Goal: Task Accomplishment & Management: Use online tool/utility

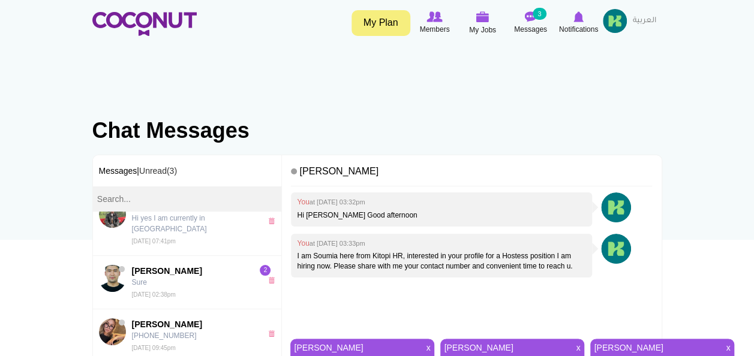
scroll to position [349, 0]
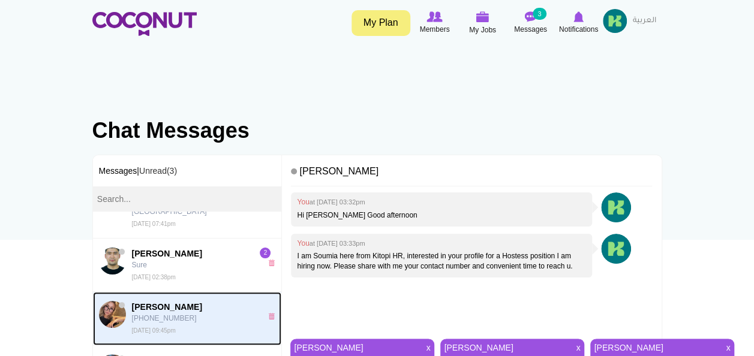
click at [168, 301] on span "Nadya Tsygankova" at bounding box center [194, 307] width 124 height 12
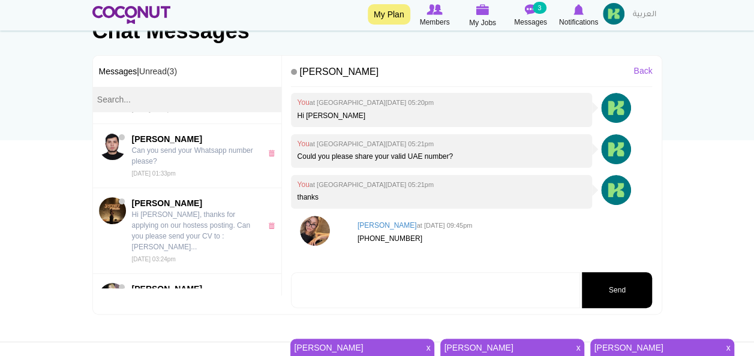
scroll to position [945, 0]
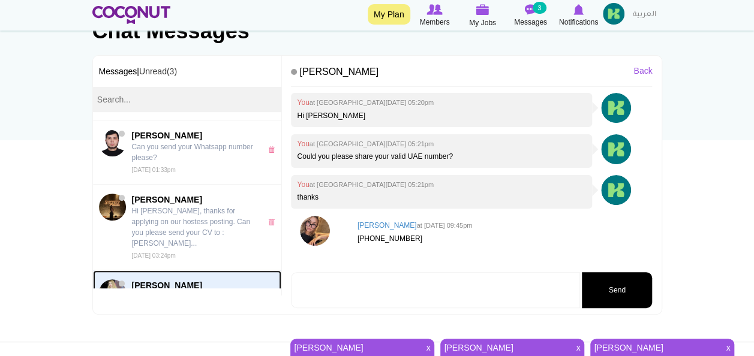
click at [190, 292] on p "best regards" at bounding box center [194, 297] width 124 height 11
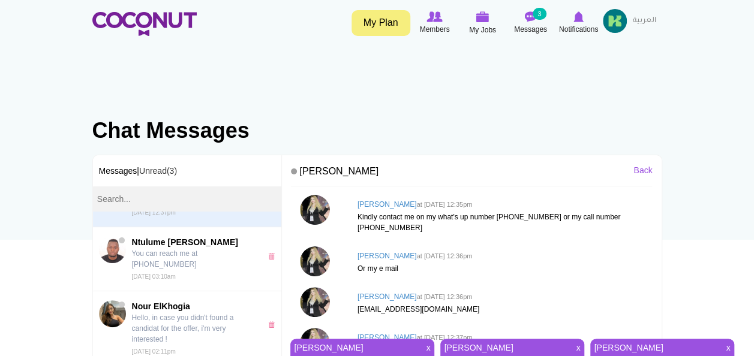
scroll to position [1149, 0]
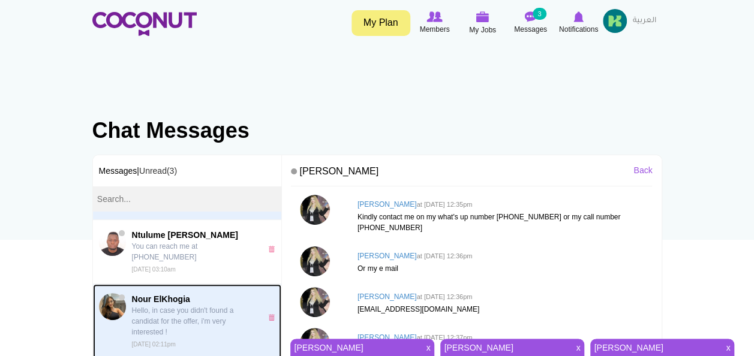
drag, startPoint x: 143, startPoint y: 265, endPoint x: 133, endPoint y: 265, distance: 10.8
click at [133, 305] on p "Hello, in case you didn't found a candidat for the offer, i'm very interested !" at bounding box center [194, 321] width 124 height 32
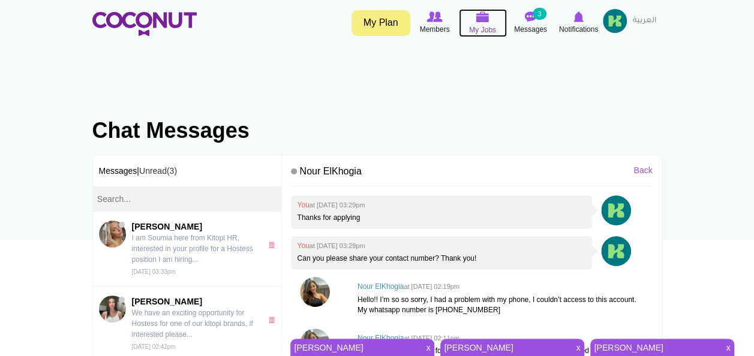
click at [478, 16] on img at bounding box center [482, 16] width 13 height 11
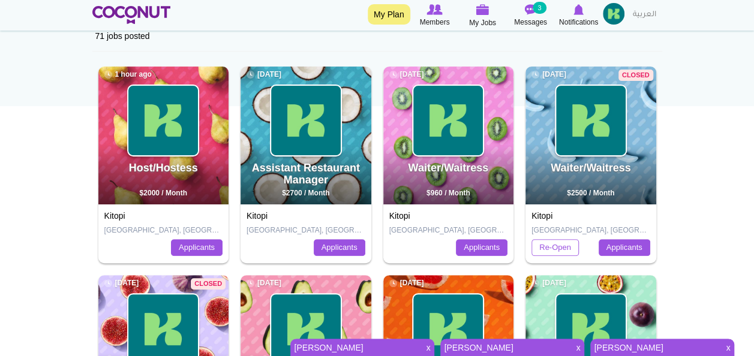
scroll to position [135, 0]
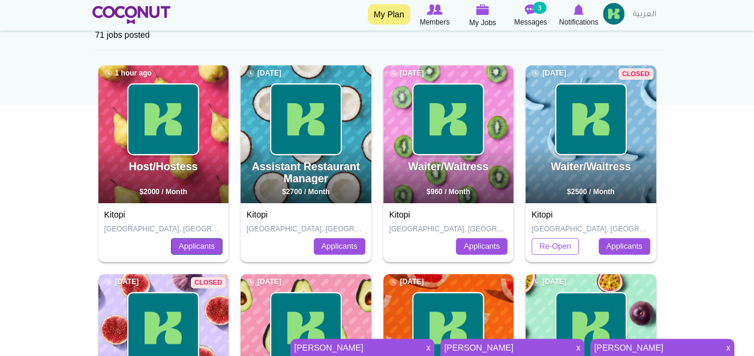
click at [194, 246] on link "Applicants" at bounding box center [197, 246] width 52 height 17
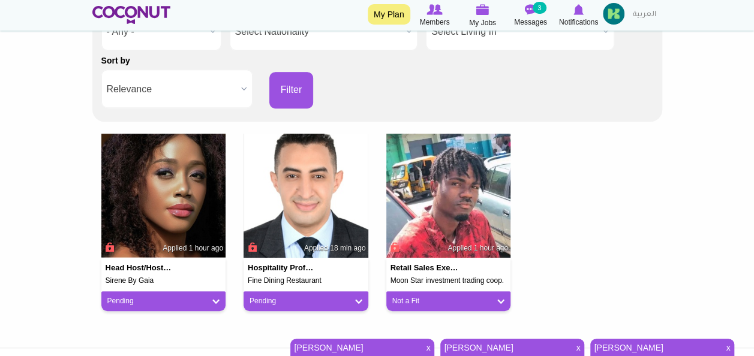
scroll to position [193, 0]
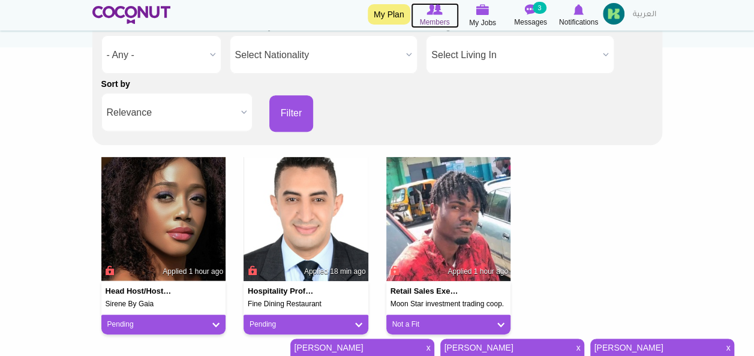
click at [437, 16] on span "Members" at bounding box center [434, 22] width 30 height 12
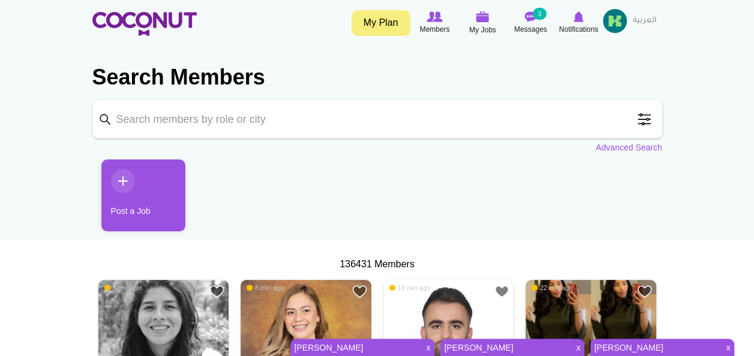
click at [232, 122] on input "Keyword" at bounding box center [377, 119] width 570 height 38
type input "Hostess"
click button "Search" at bounding box center [0, 0] width 0 height 0
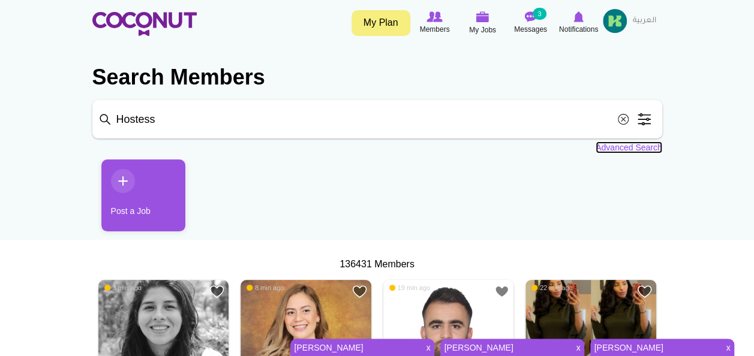
click at [620, 142] on link "Advanced Search" at bounding box center [629, 148] width 67 height 12
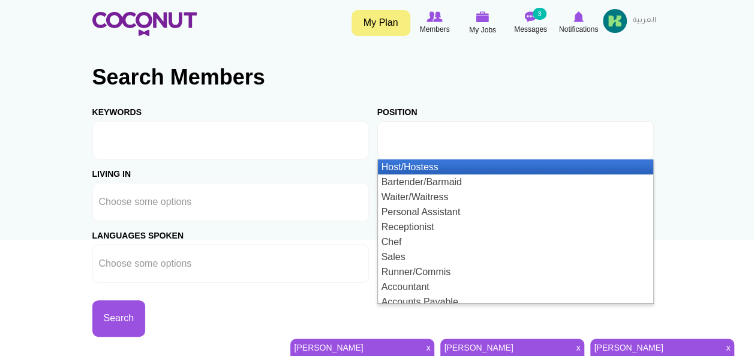
click at [398, 137] on input "text" at bounding box center [438, 140] width 108 height 11
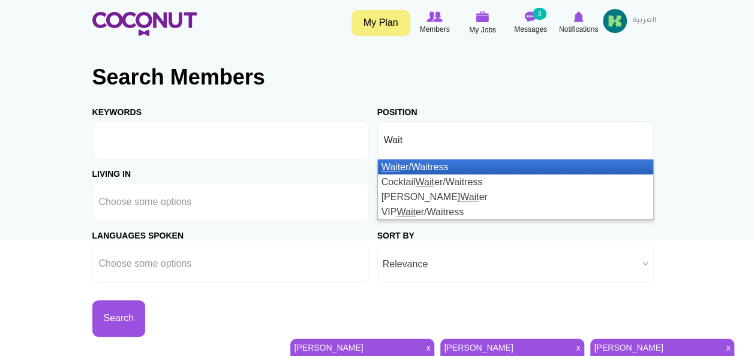
type input "Wait"
click at [413, 169] on li "Wait er/Waitress" at bounding box center [515, 167] width 275 height 15
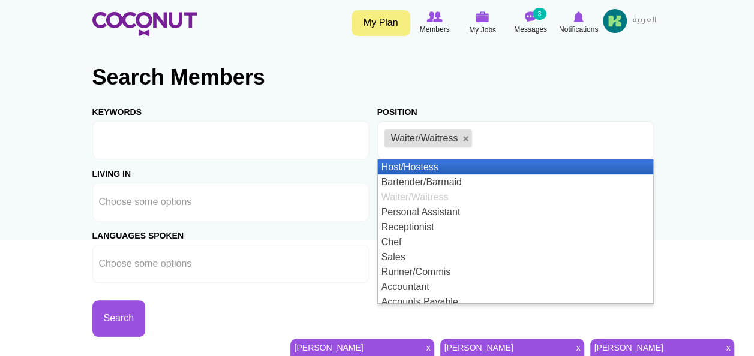
click at [433, 171] on li "Host/Hostess" at bounding box center [515, 167] width 275 height 15
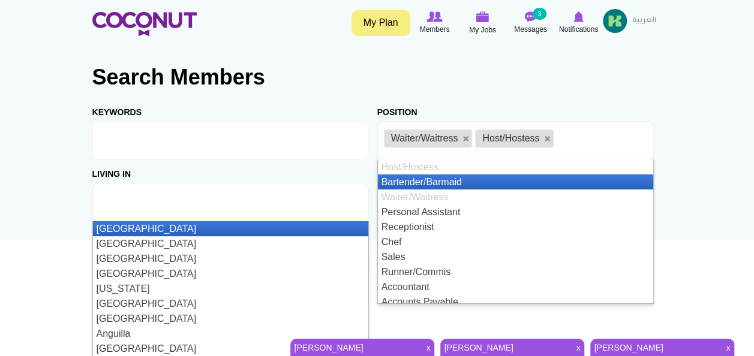
click at [190, 199] on input "text" at bounding box center [153, 202] width 108 height 11
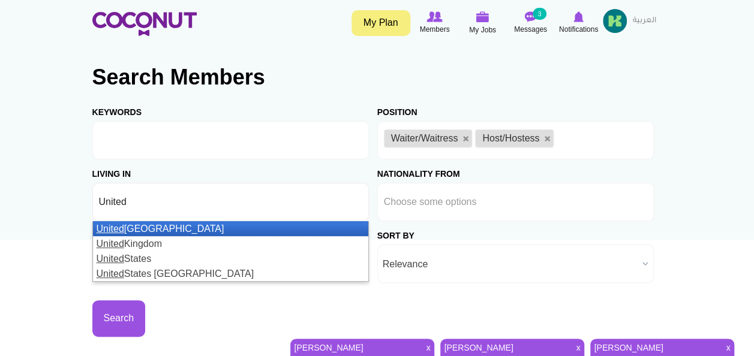
type input "United"
click at [172, 228] on li "United Arab Emirates" at bounding box center [230, 228] width 275 height 15
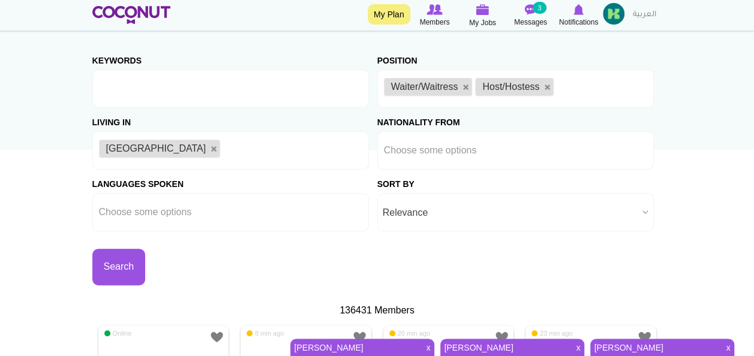
scroll to position [100, 0]
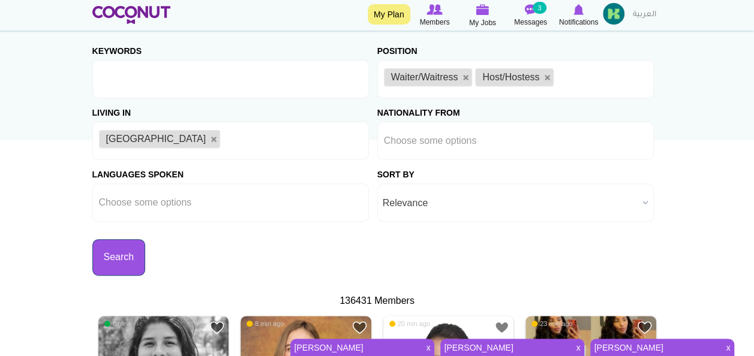
click at [124, 248] on button "Search" at bounding box center [118, 257] width 53 height 37
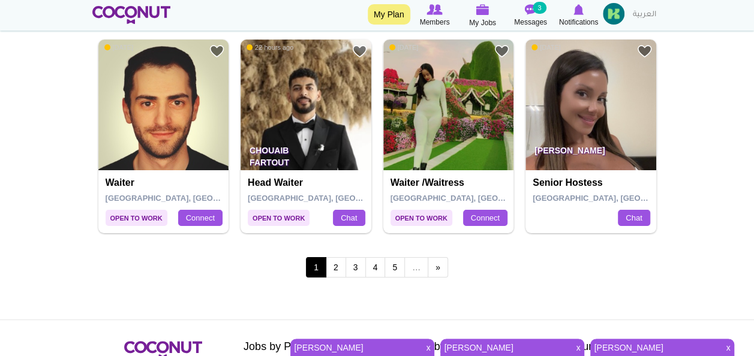
scroll to position [2267, 0]
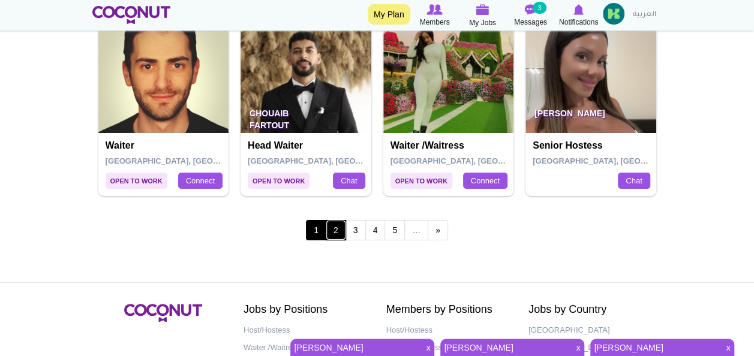
click at [338, 230] on link "2" at bounding box center [336, 230] width 20 height 20
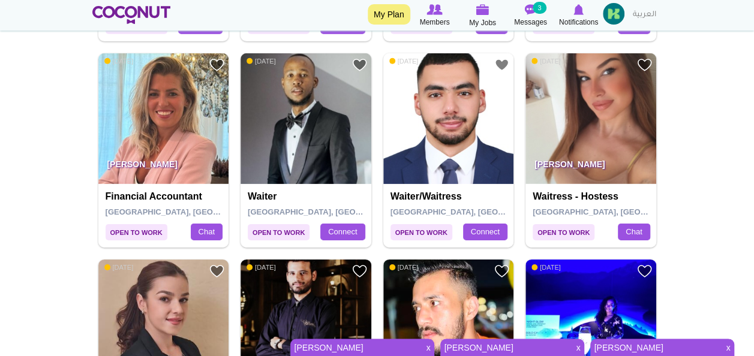
scroll to position [1811, 0]
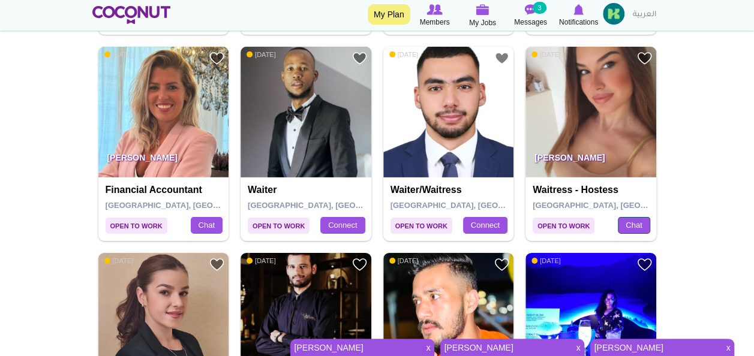
click at [630, 220] on link "Chat" at bounding box center [634, 225] width 32 height 17
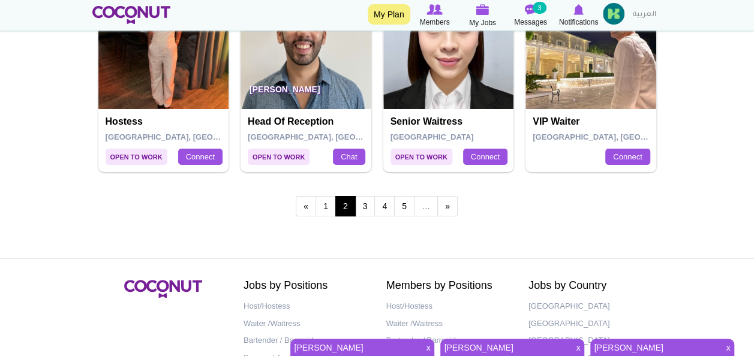
scroll to position [2295, 0]
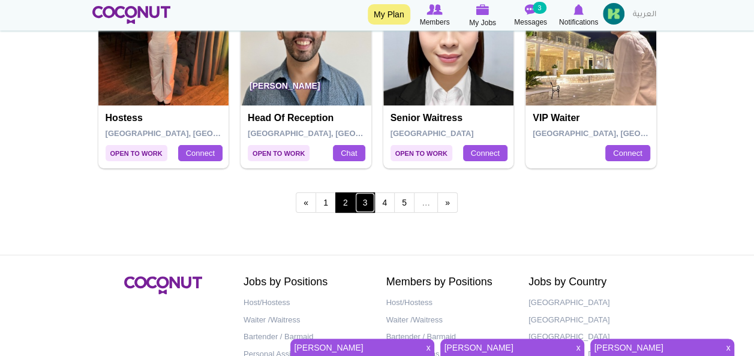
click at [365, 199] on link "3" at bounding box center [365, 203] width 20 height 20
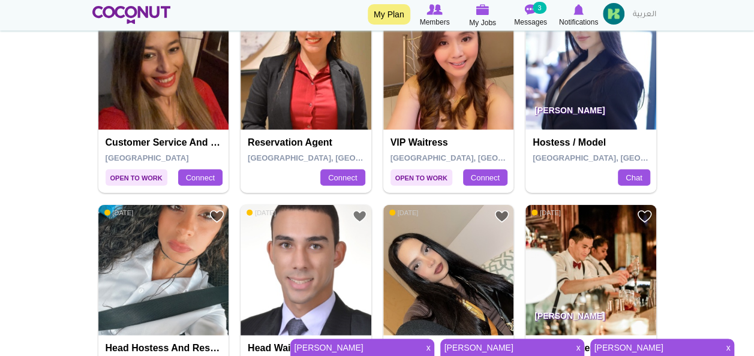
scroll to position [1248, 0]
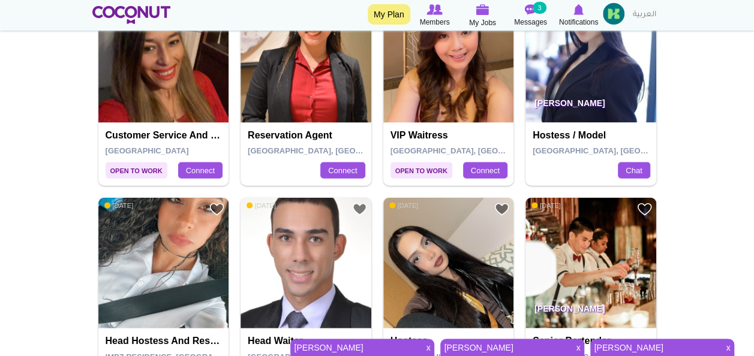
click at [575, 89] on p "[PERSON_NAME]" at bounding box center [590, 106] width 131 height 34
click at [634, 169] on link "Chat" at bounding box center [634, 171] width 32 height 17
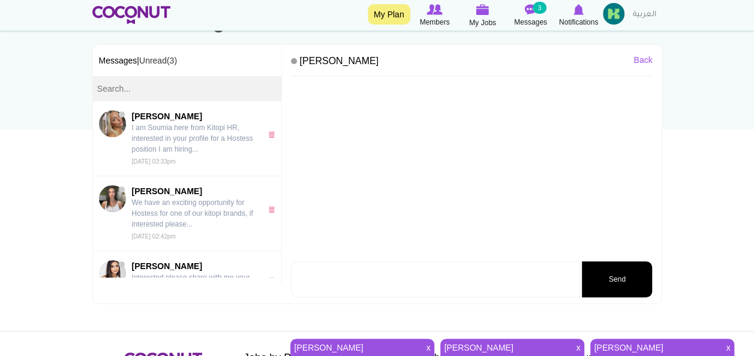
scroll to position [109, 0]
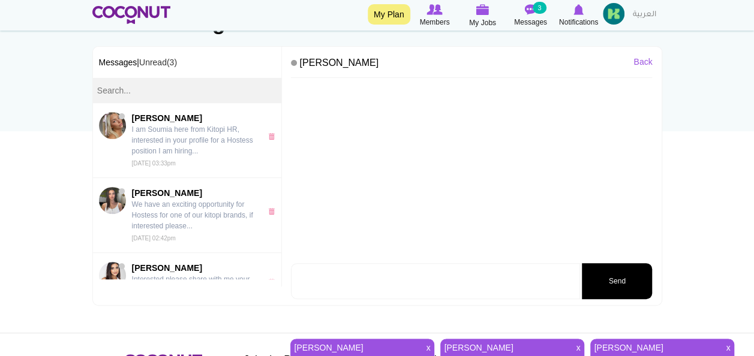
click at [390, 107] on div at bounding box center [471, 172] width 361 height 176
click at [427, 108] on div at bounding box center [471, 172] width 361 height 176
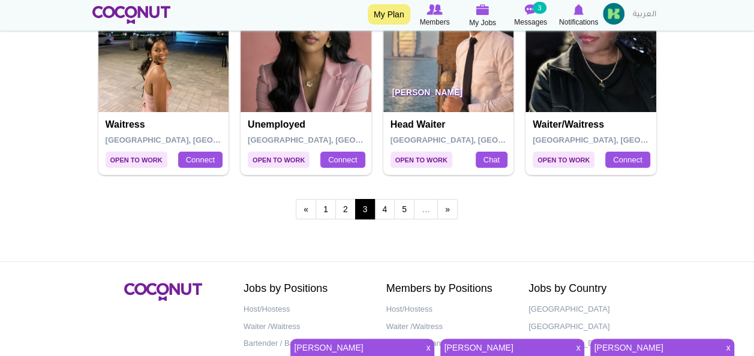
scroll to position [2252, 0]
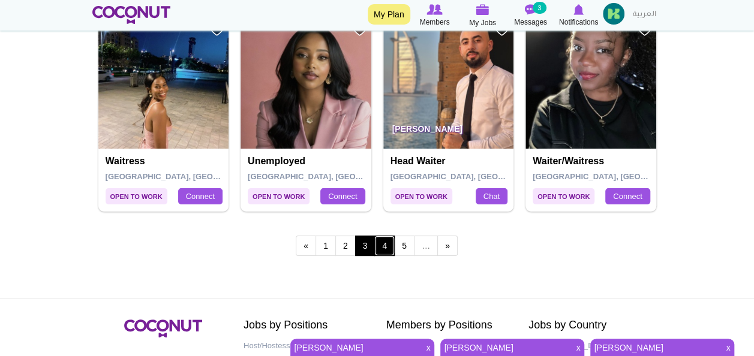
click at [384, 241] on link "4" at bounding box center [384, 246] width 20 height 20
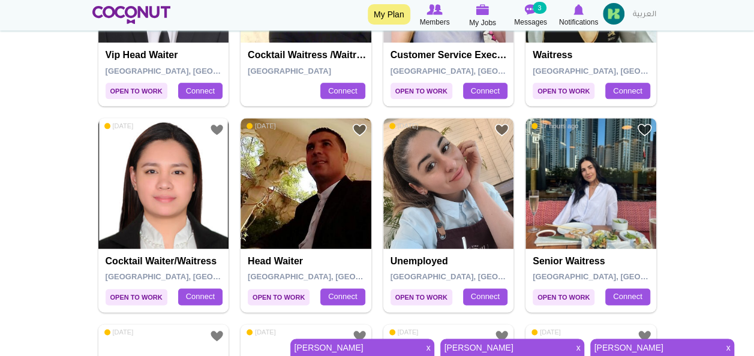
scroll to position [729, 0]
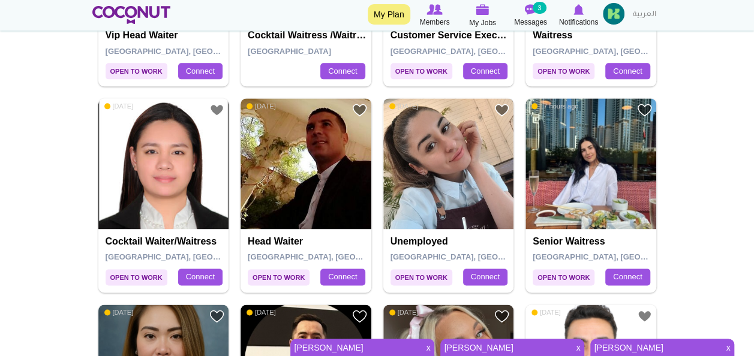
click at [452, 151] on img at bounding box center [448, 163] width 131 height 131
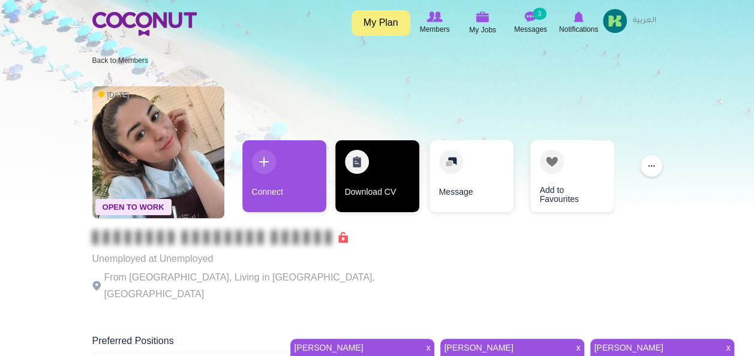
click at [355, 159] on link "Download CV" at bounding box center [377, 176] width 84 height 72
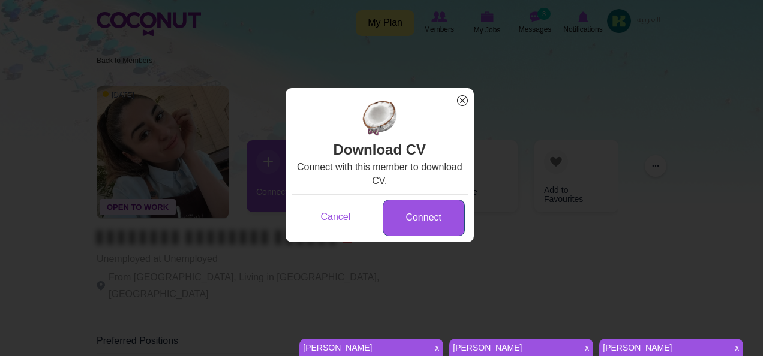
click at [426, 215] on link "Connect" at bounding box center [424, 218] width 82 height 37
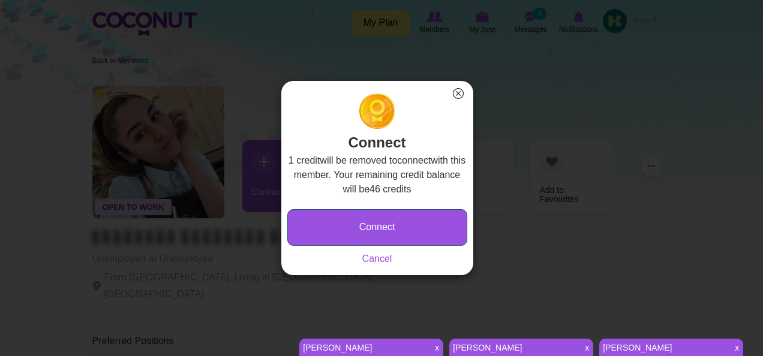
click at [387, 230] on button "Connect" at bounding box center [377, 227] width 180 height 37
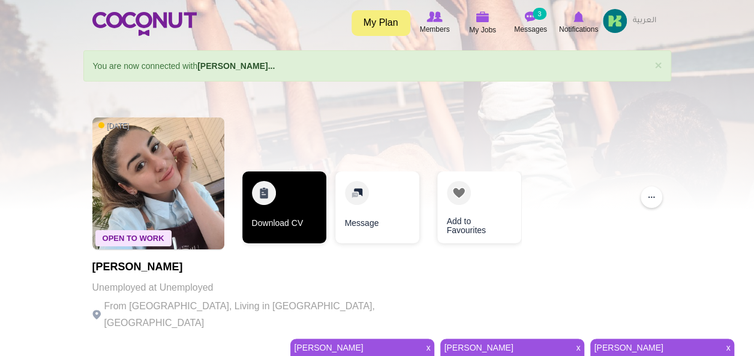
click at [297, 205] on link "Download CV" at bounding box center [284, 208] width 84 height 72
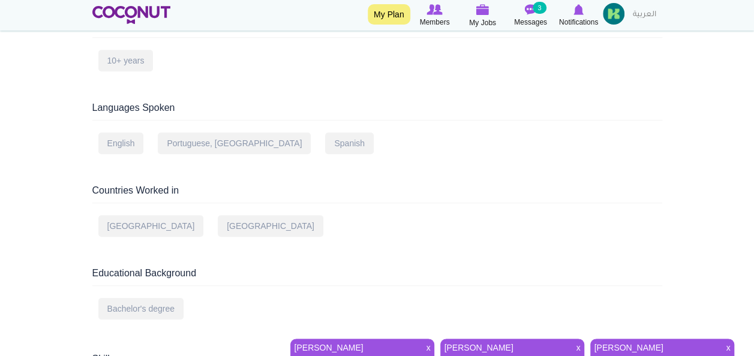
scroll to position [498, 0]
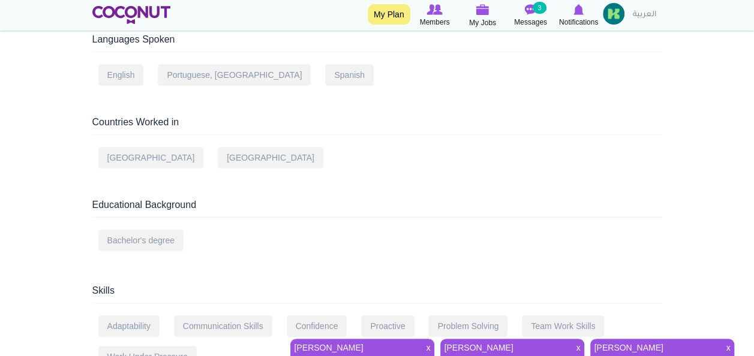
click at [337, 350] on link "[PERSON_NAME]" at bounding box center [354, 347] width 128 height 17
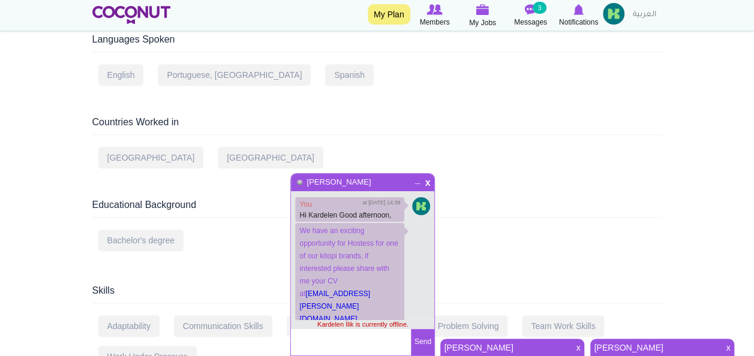
click at [447, 348] on link "[PERSON_NAME]" at bounding box center [504, 347] width 128 height 17
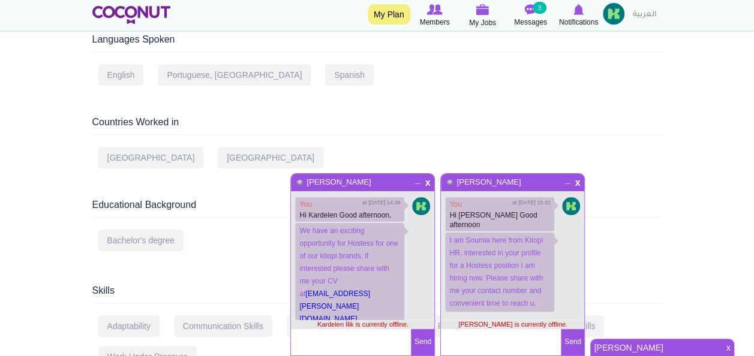
click at [611, 346] on link "[PERSON_NAME]" at bounding box center [654, 347] width 128 height 17
